Goal: Obtain resource: Obtain resource

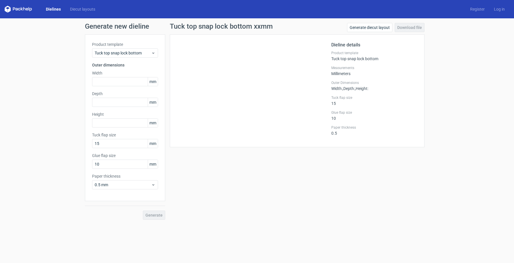
click at [50, 10] on link "Dielines" at bounding box center [53, 9] width 24 height 6
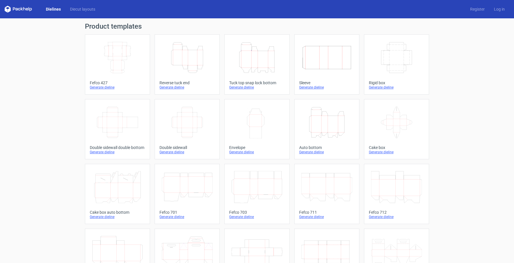
click at [185, 55] on icon "Height Depth Width" at bounding box center [187, 58] width 51 height 32
click at [189, 55] on icon "Height Depth Width" at bounding box center [187, 58] width 51 height 32
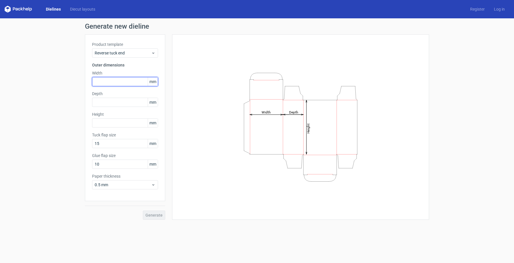
click at [138, 83] on input "text" at bounding box center [125, 81] width 66 height 9
type input "400"
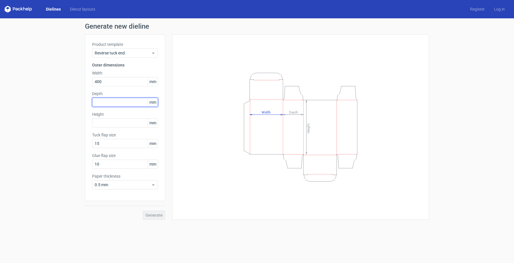
click at [137, 101] on input "text" at bounding box center [125, 102] width 66 height 9
type input "400"
click at [132, 124] on input "text" at bounding box center [125, 122] width 66 height 9
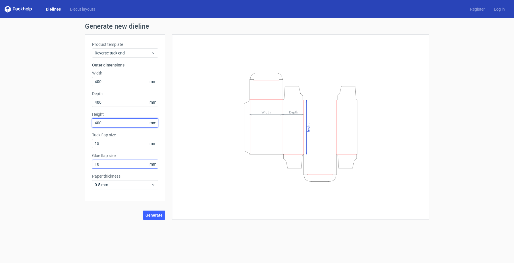
type input "400"
click at [122, 164] on input "10" at bounding box center [125, 164] width 66 height 9
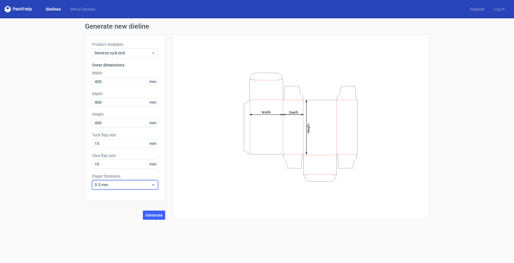
click at [154, 184] on icon at bounding box center [153, 185] width 4 height 5
click at [138, 232] on div "3 mm" at bounding box center [124, 234] width 61 height 9
click at [118, 167] on input "10" at bounding box center [125, 164] width 66 height 9
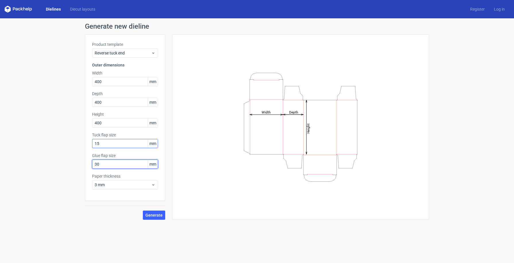
type input "30"
click at [122, 146] on input "15" at bounding box center [125, 143] width 66 height 9
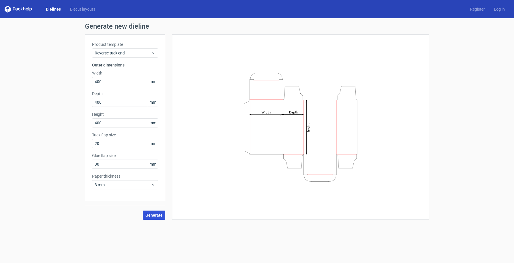
click at [156, 212] on button "Generate" at bounding box center [154, 215] width 22 height 9
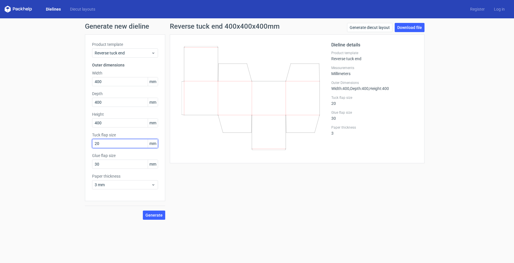
click at [129, 142] on input "20" at bounding box center [125, 143] width 66 height 9
type input "30"
click at [154, 212] on button "Generate" at bounding box center [154, 215] width 22 height 9
click at [165, 214] on button "Generate" at bounding box center [154, 215] width 22 height 9
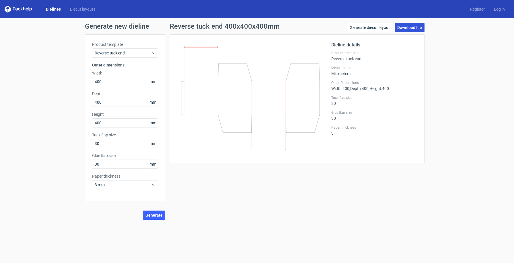
click at [409, 28] on link "Download file" at bounding box center [409, 27] width 30 height 9
click at [53, 10] on link "Dielines" at bounding box center [53, 9] width 24 height 6
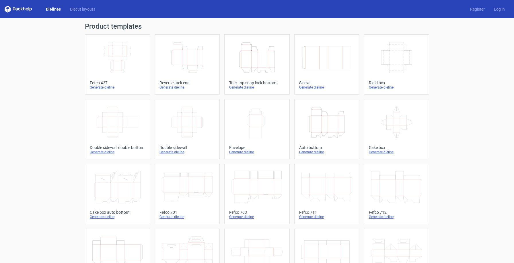
click at [253, 50] on icon "Height Depth Width" at bounding box center [256, 58] width 51 height 32
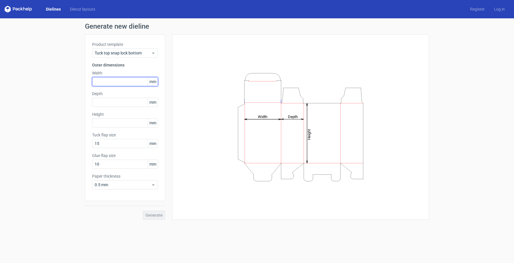
click at [129, 81] on input "text" at bounding box center [125, 81] width 66 height 9
type input "400"
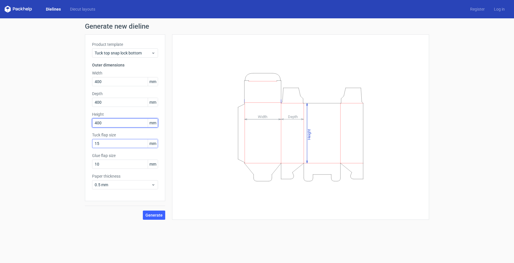
type input "400"
click at [134, 145] on input "15" at bounding box center [125, 143] width 66 height 9
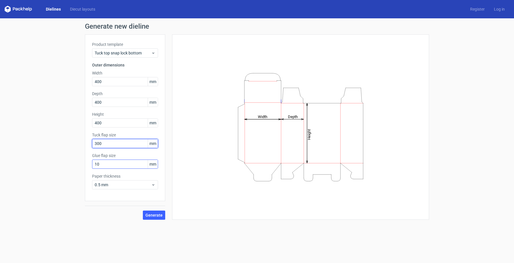
type input "300"
click at [128, 165] on input "10" at bounding box center [125, 164] width 66 height 9
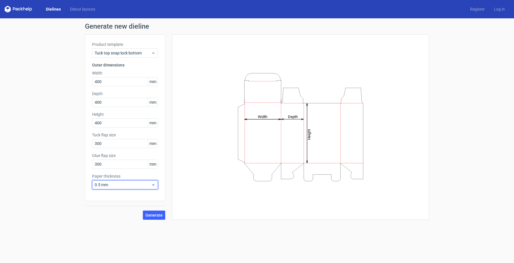
click at [150, 184] on span "0.5 mm" at bounding box center [123, 185] width 56 height 6
click at [130, 230] on div "3 mm" at bounding box center [124, 234] width 61 height 9
click at [149, 213] on span "Generate" at bounding box center [153, 215] width 17 height 4
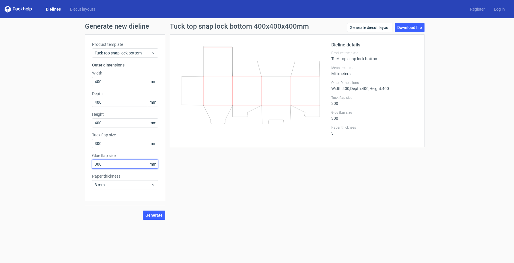
click at [132, 167] on input "300" at bounding box center [125, 164] width 66 height 9
type input "30"
click at [143, 211] on button "Generate" at bounding box center [154, 215] width 22 height 9
click at [407, 26] on link "Download file" at bounding box center [409, 27] width 30 height 9
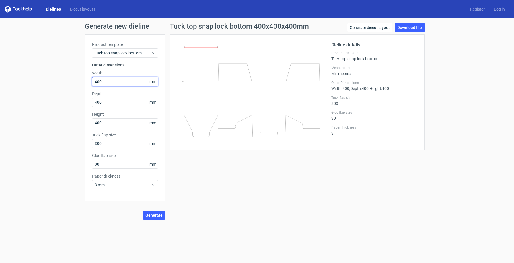
click at [123, 78] on input "400" at bounding box center [125, 81] width 66 height 9
type input "350"
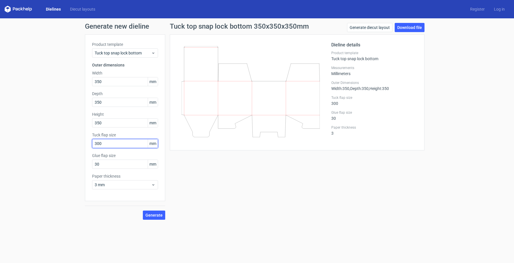
click at [125, 146] on input "300" at bounding box center [125, 143] width 66 height 9
type input "30"
click at [156, 212] on button "Generate" at bounding box center [154, 215] width 22 height 9
click at [414, 29] on link "Download file" at bounding box center [409, 27] width 30 height 9
